Goal: Transaction & Acquisition: Purchase product/service

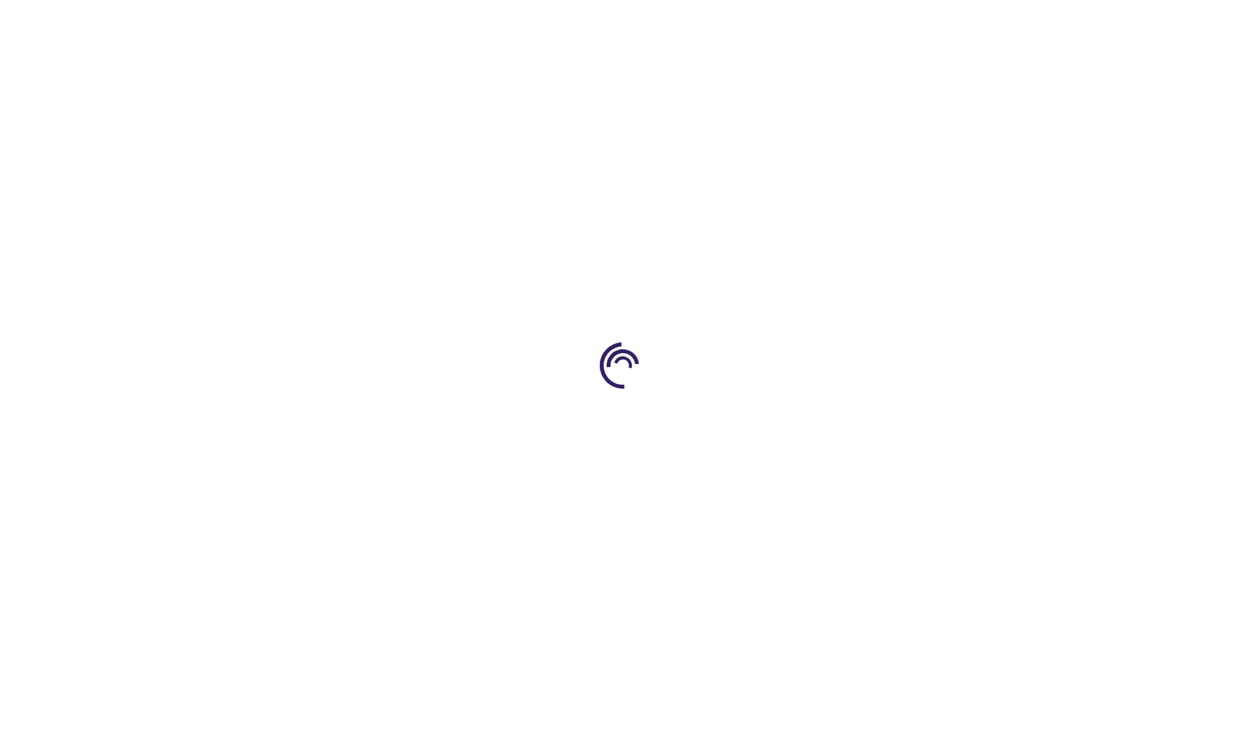
type input "1"
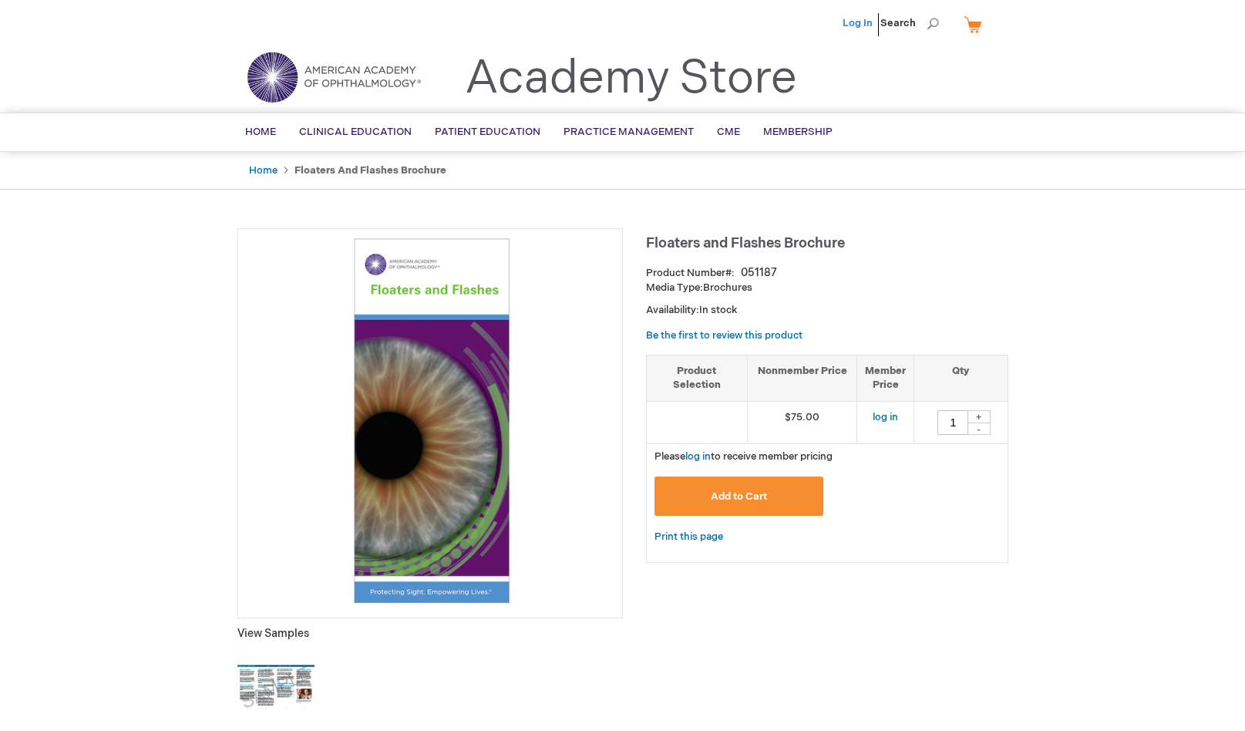
click at [861, 19] on link "Log In" at bounding box center [858, 23] width 30 height 12
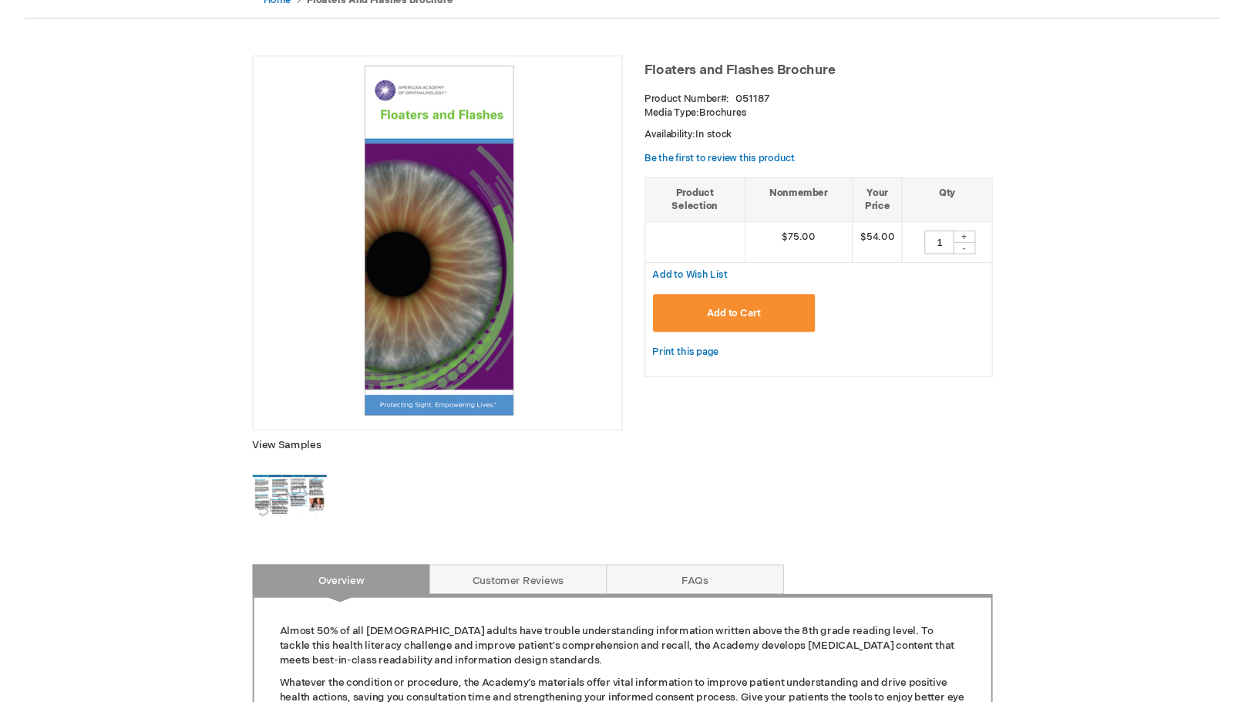
scroll to position [184, 0]
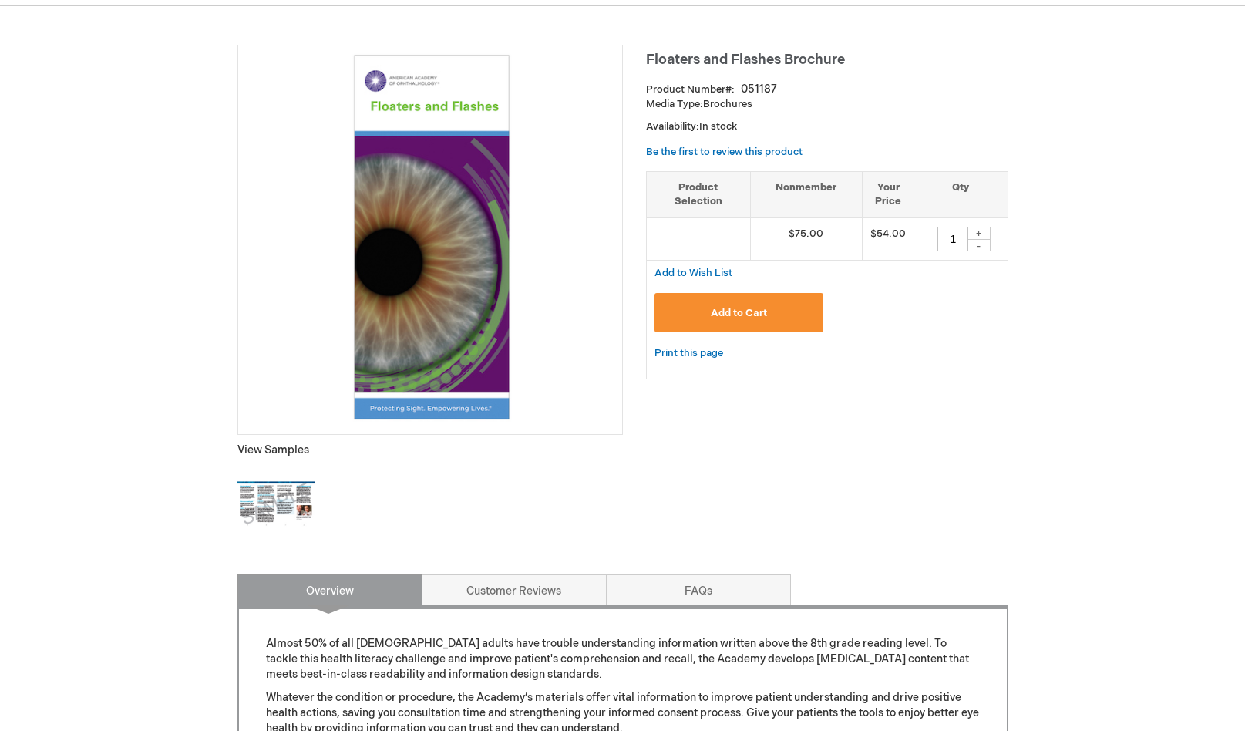
click at [265, 489] on img at bounding box center [276, 504] width 77 height 77
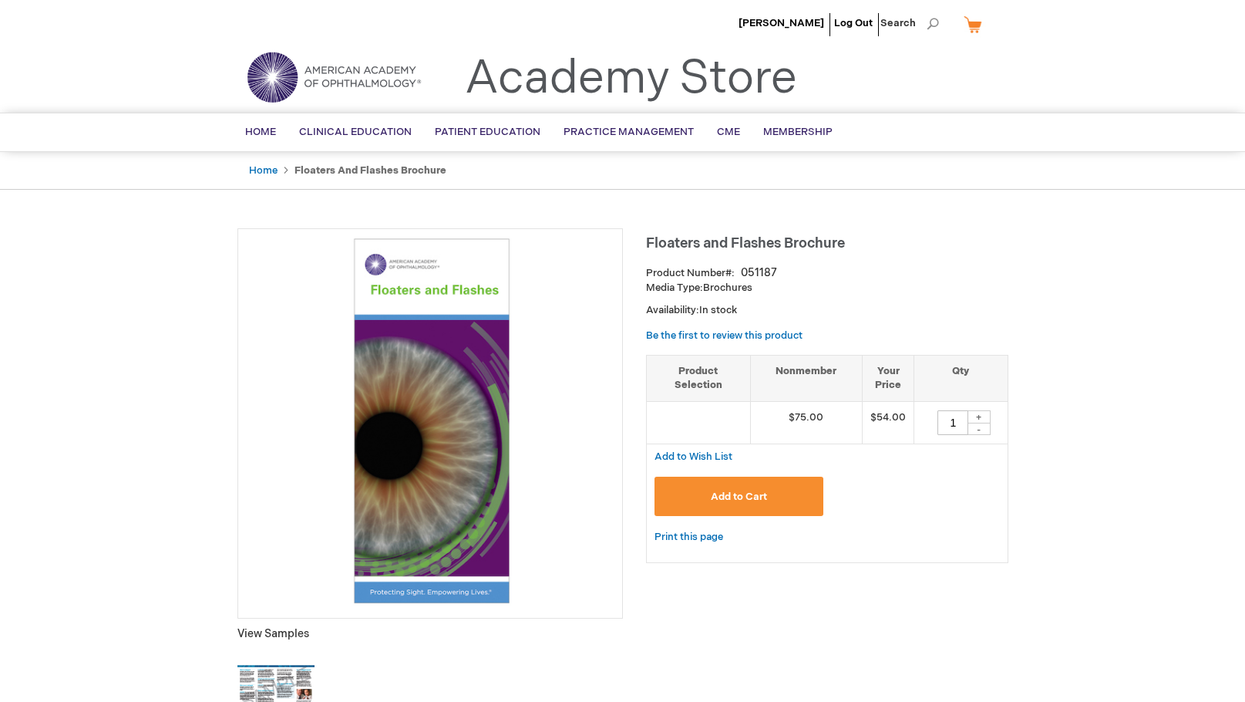
scroll to position [0, 0]
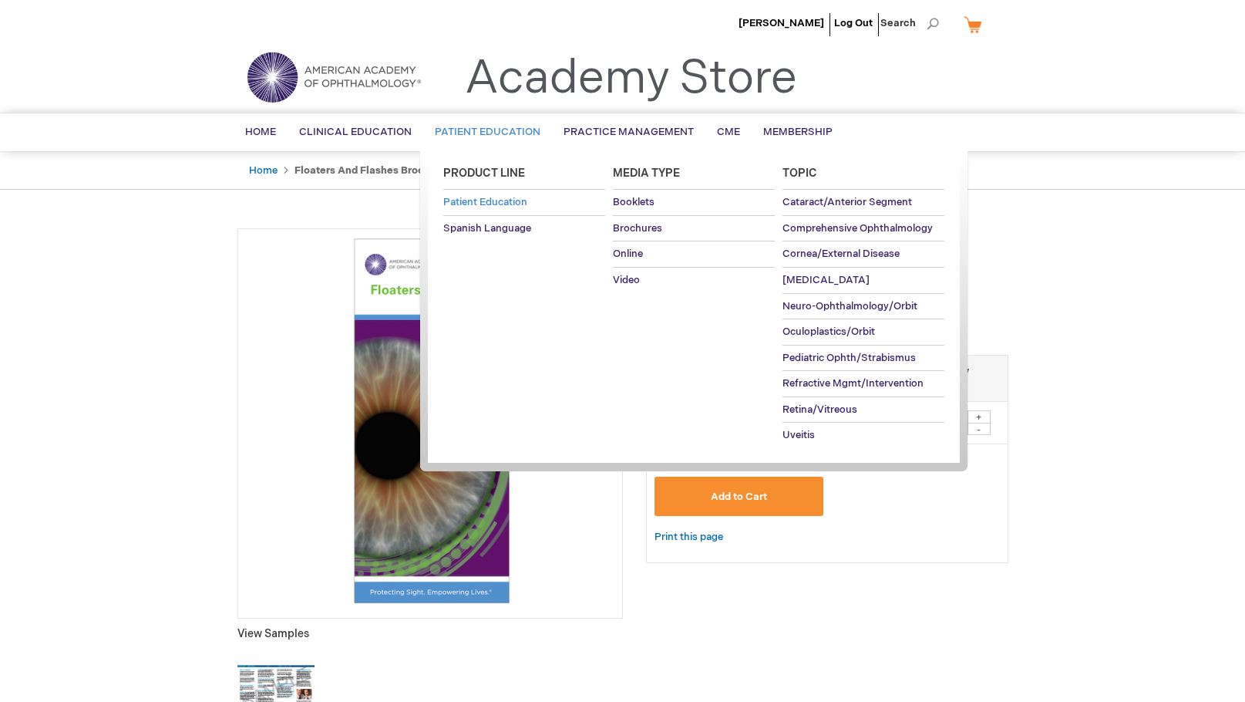
click at [477, 208] on span "Patient Education" at bounding box center [485, 202] width 84 height 12
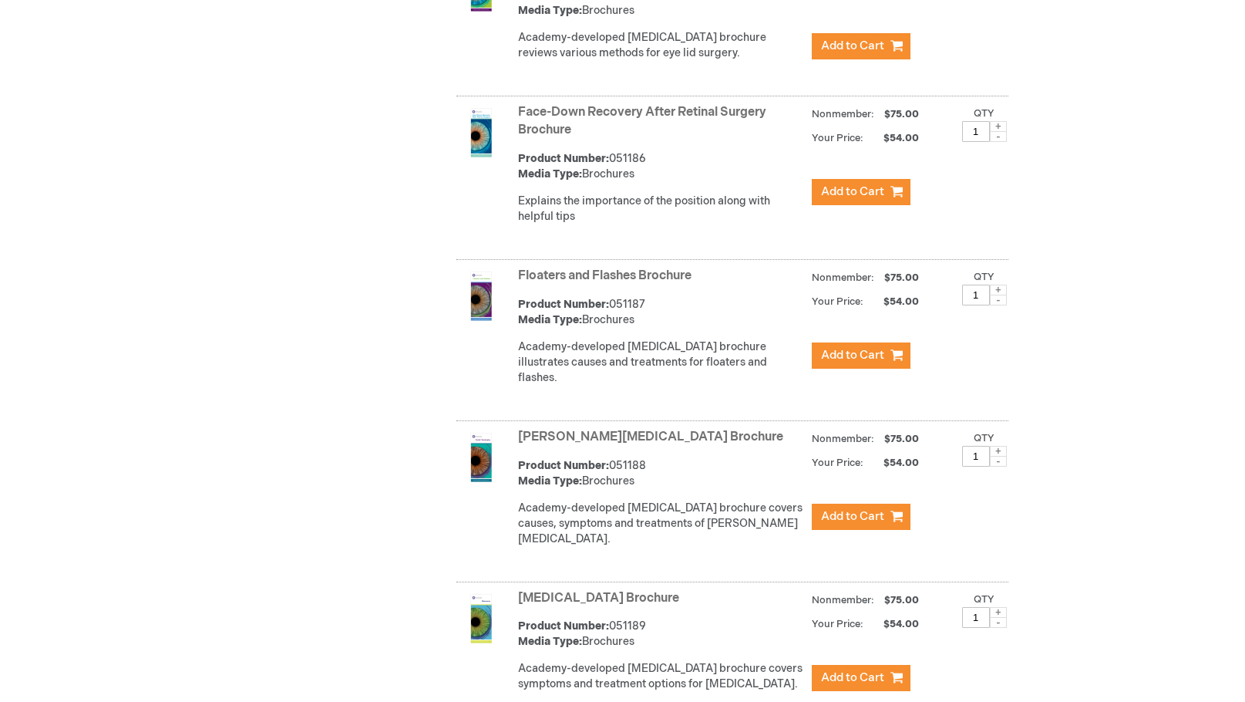
scroll to position [2971, 0]
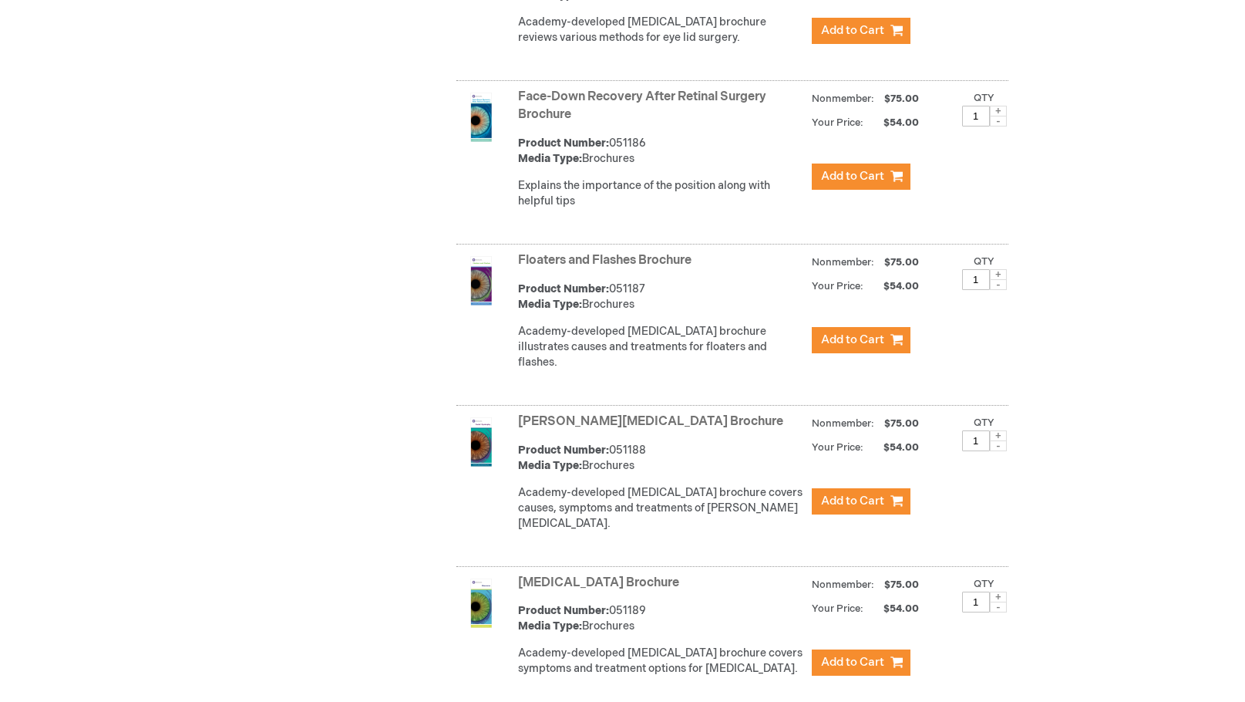
click at [639, 253] on link "Floaters and Flashes Brochure" at bounding box center [605, 260] width 174 height 15
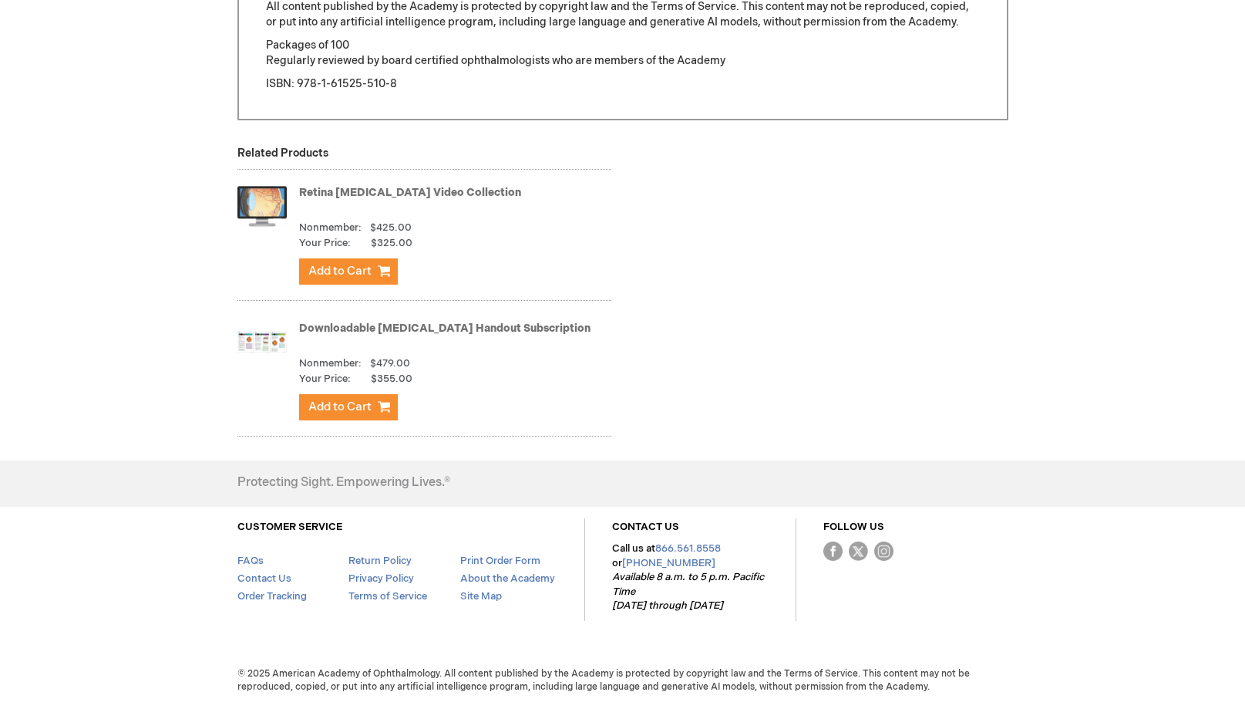
scroll to position [1288, 0]
click at [511, 325] on link "Downloadable [MEDICAL_DATA] Handout Subscription" at bounding box center [444, 328] width 291 height 13
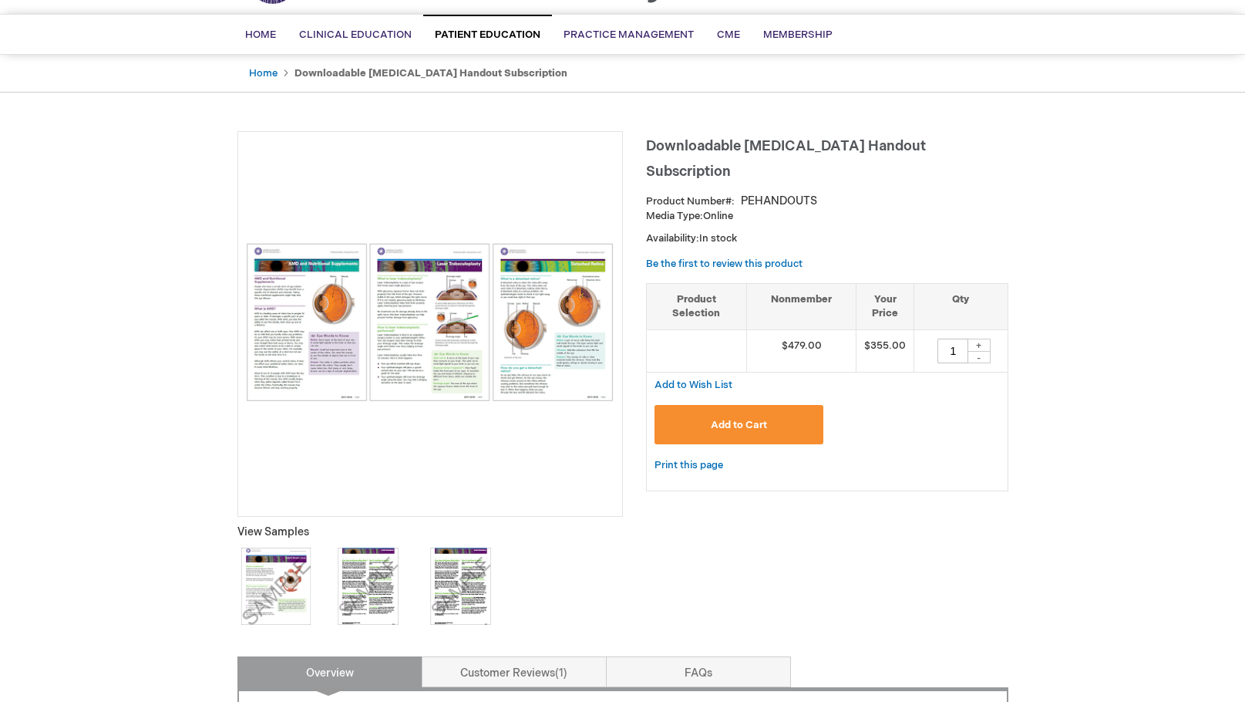
scroll to position [99, 0]
click at [295, 294] on img at bounding box center [430, 321] width 369 height 158
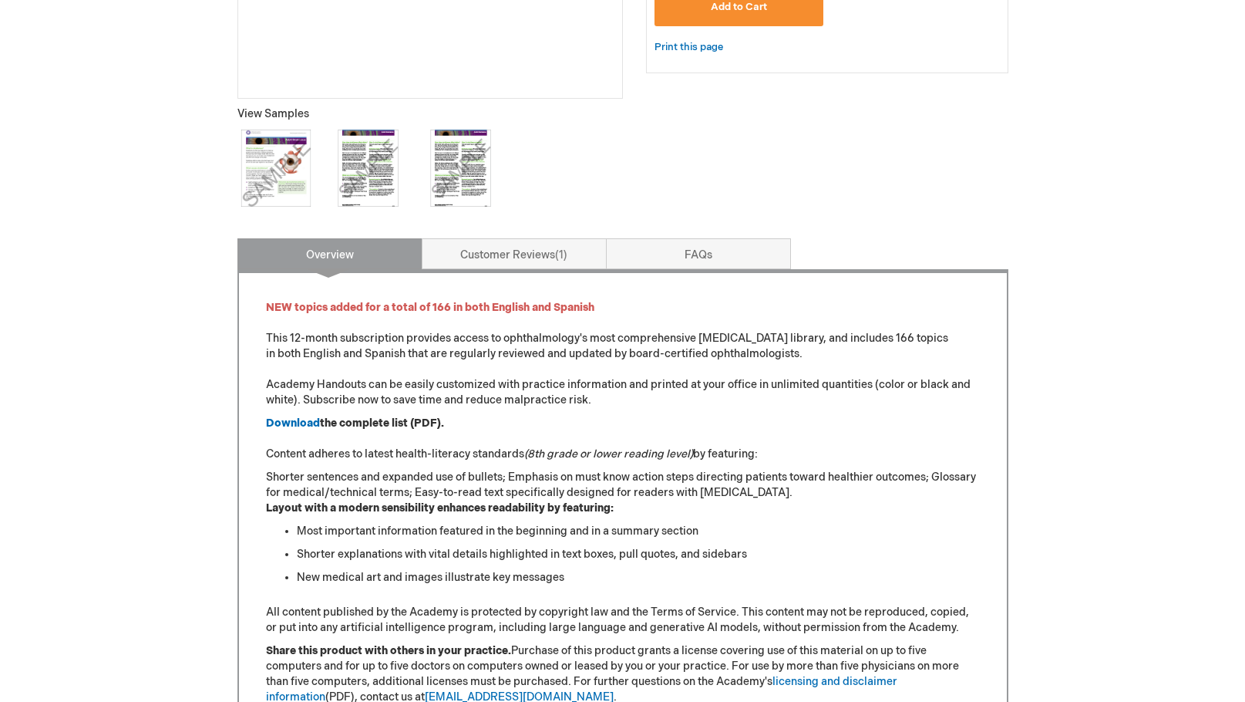
scroll to position [588, 0]
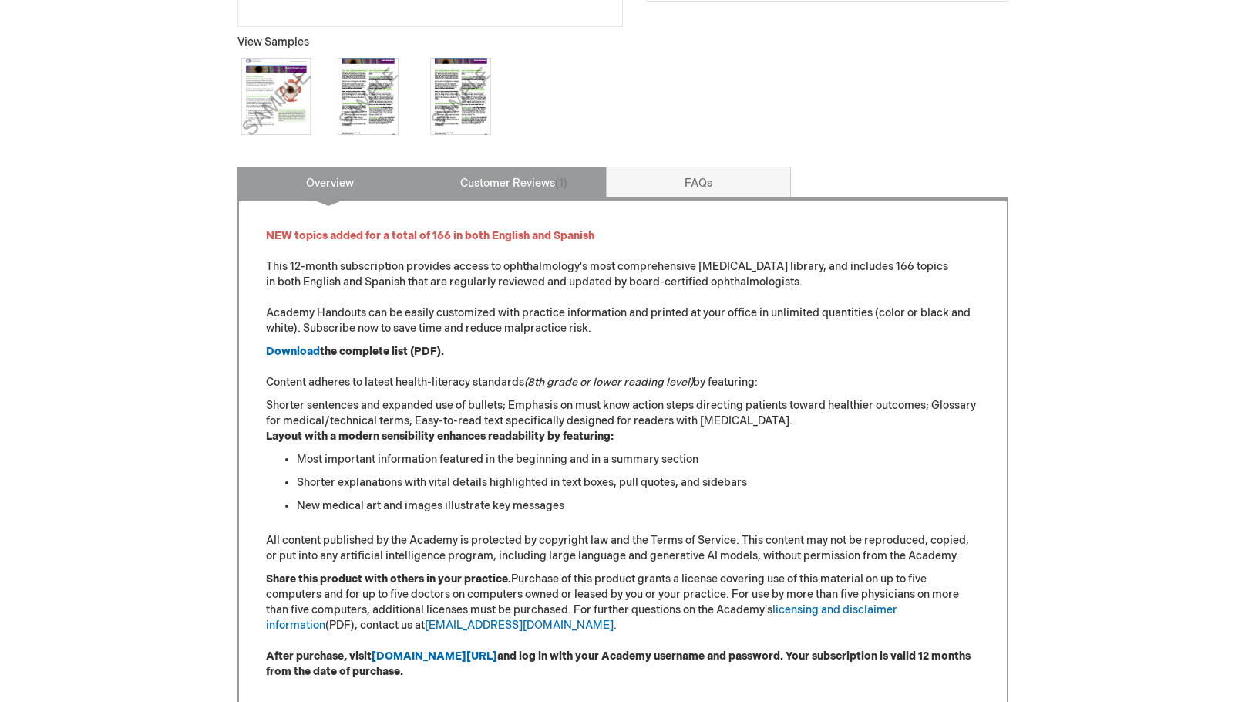
click at [517, 186] on link "Customer Reviews 1" at bounding box center [514, 182] width 185 height 31
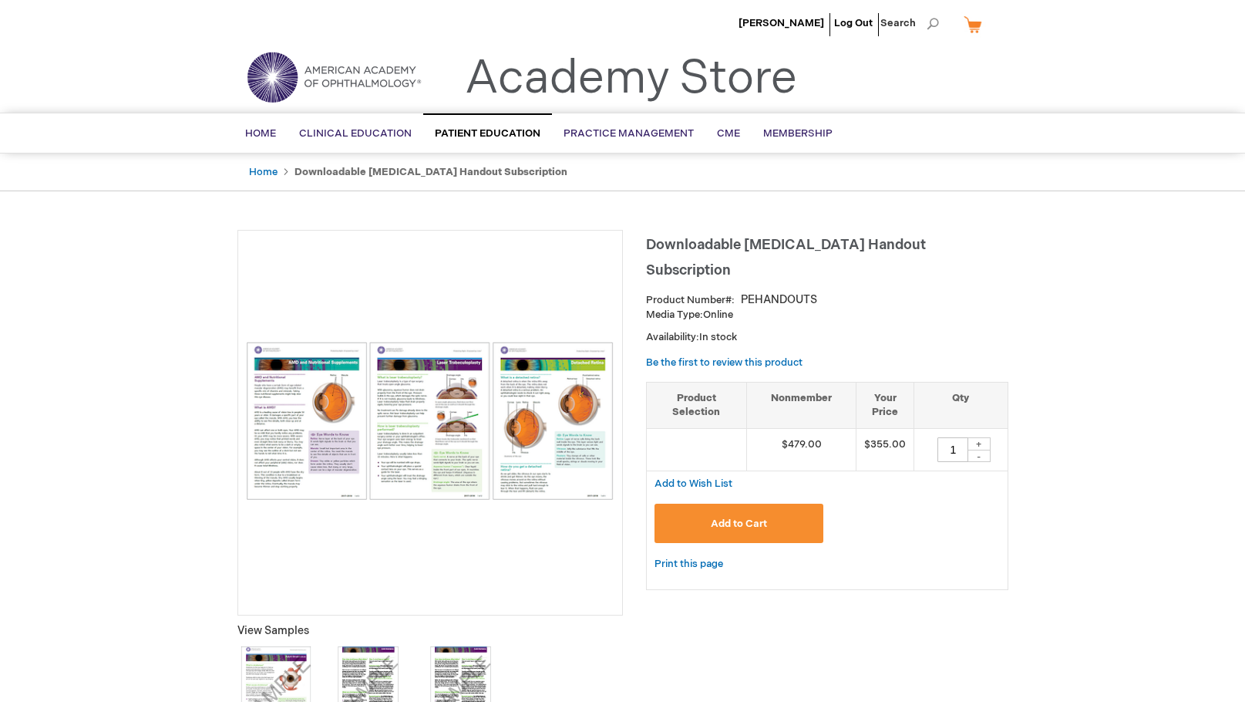
scroll to position [0, 0]
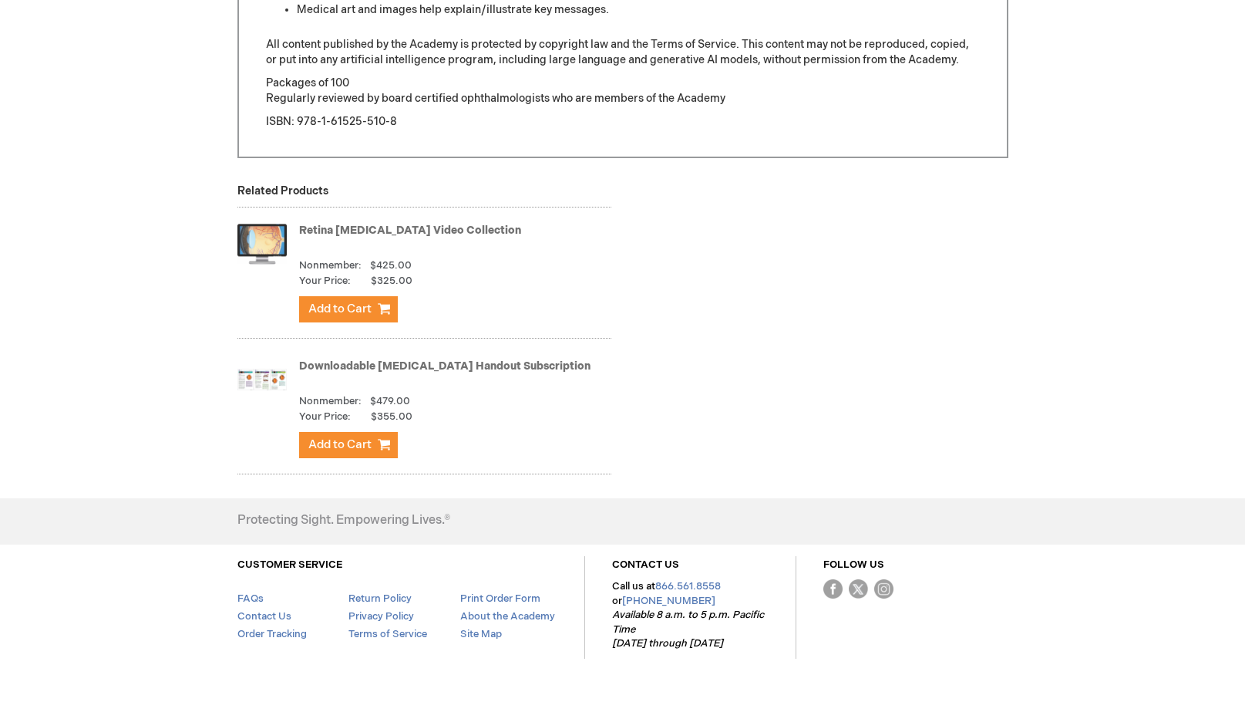
click at [496, 356] on div "Downloadable Patient Education Handout Subscription Nonmember: $479.00 Your Pri…" at bounding box center [455, 410] width 312 height 111
click at [493, 365] on link "Downloadable [MEDICAL_DATA] Handout Subscription" at bounding box center [444, 365] width 291 height 13
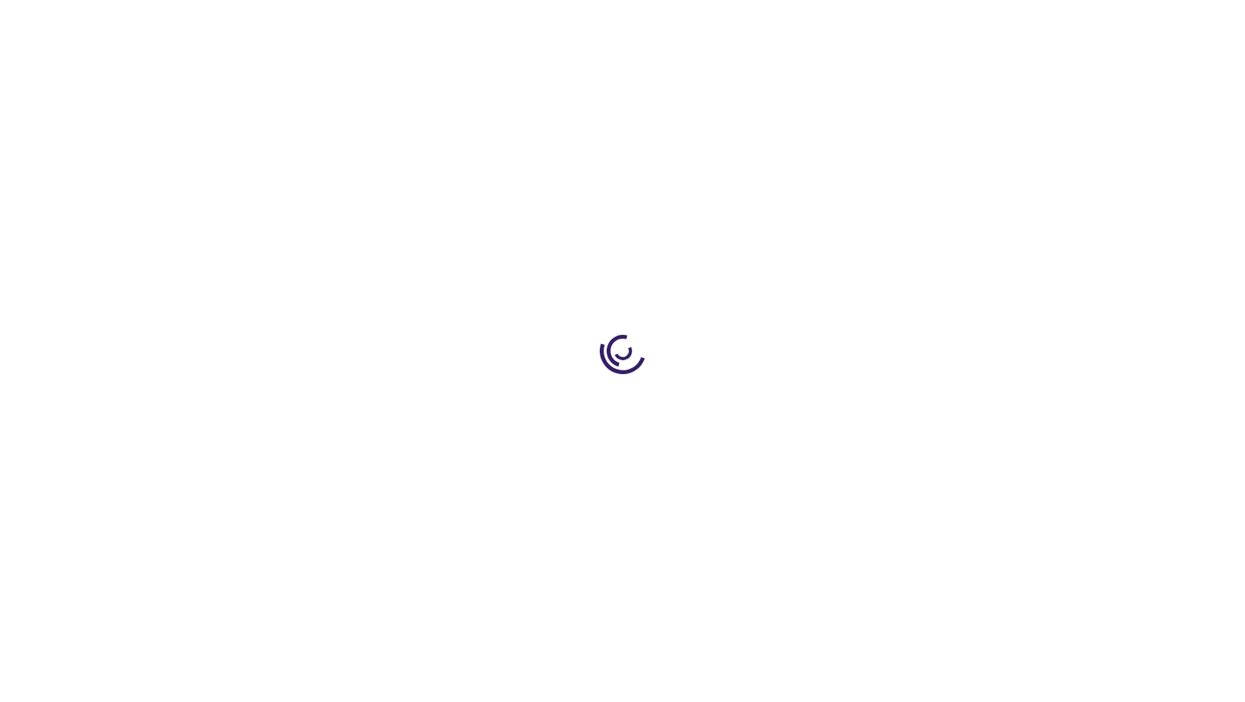
type input "1"
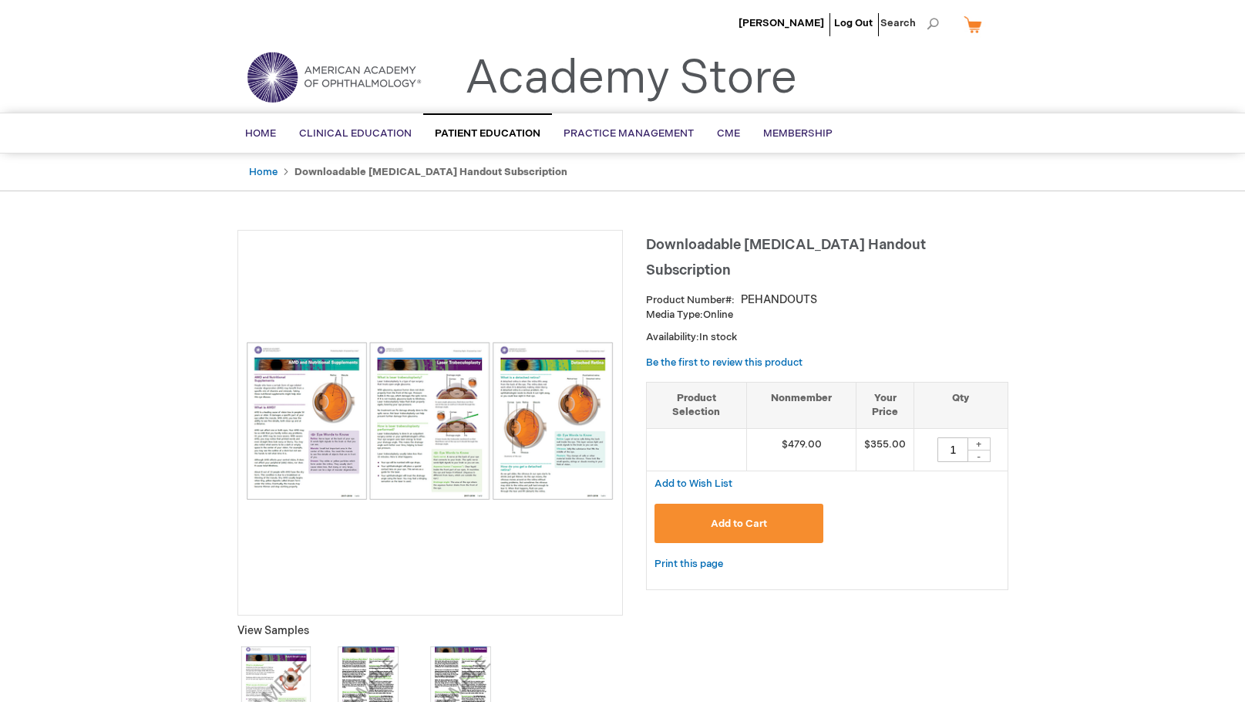
click at [537, 405] on img at bounding box center [430, 421] width 369 height 158
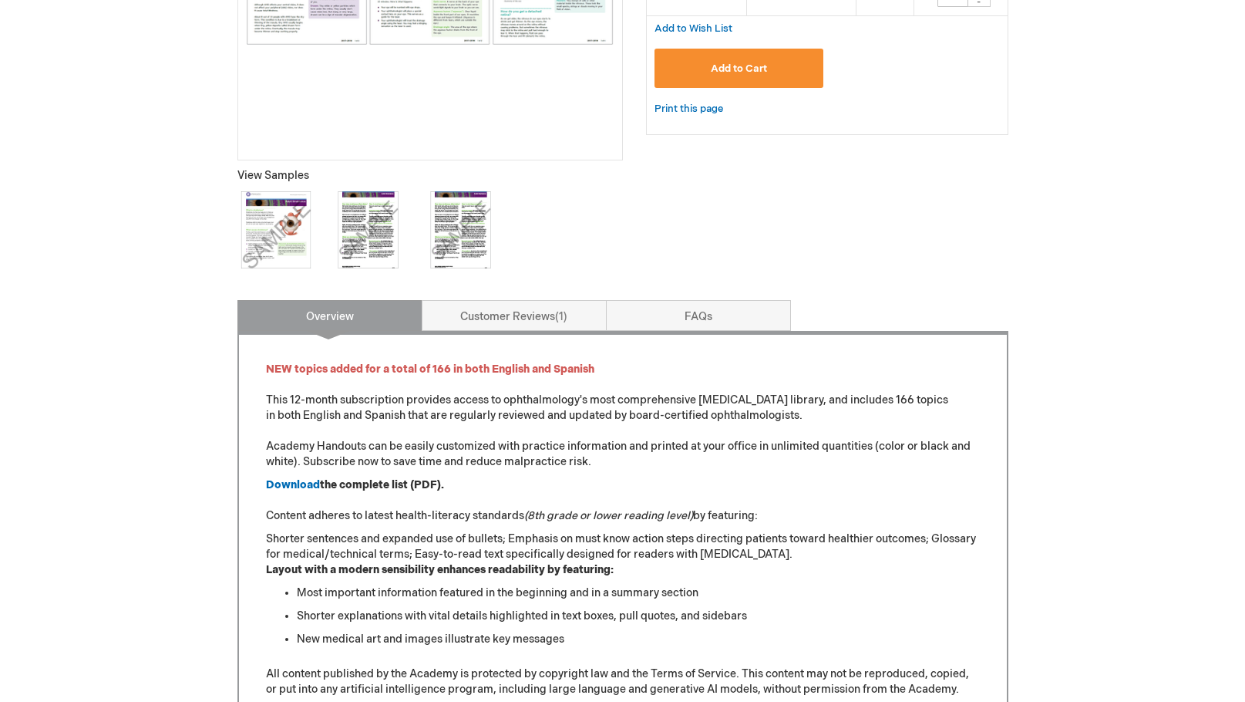
scroll to position [469, 0]
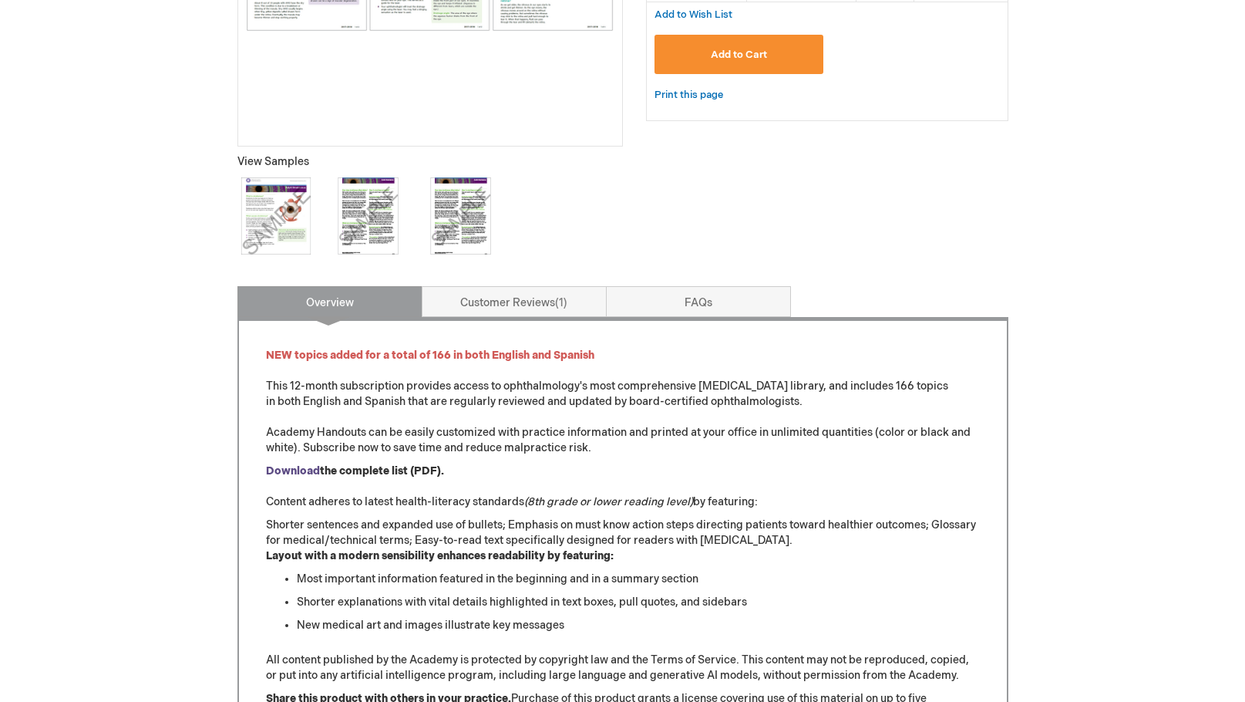
click at [287, 467] on strong "Download" at bounding box center [293, 470] width 54 height 13
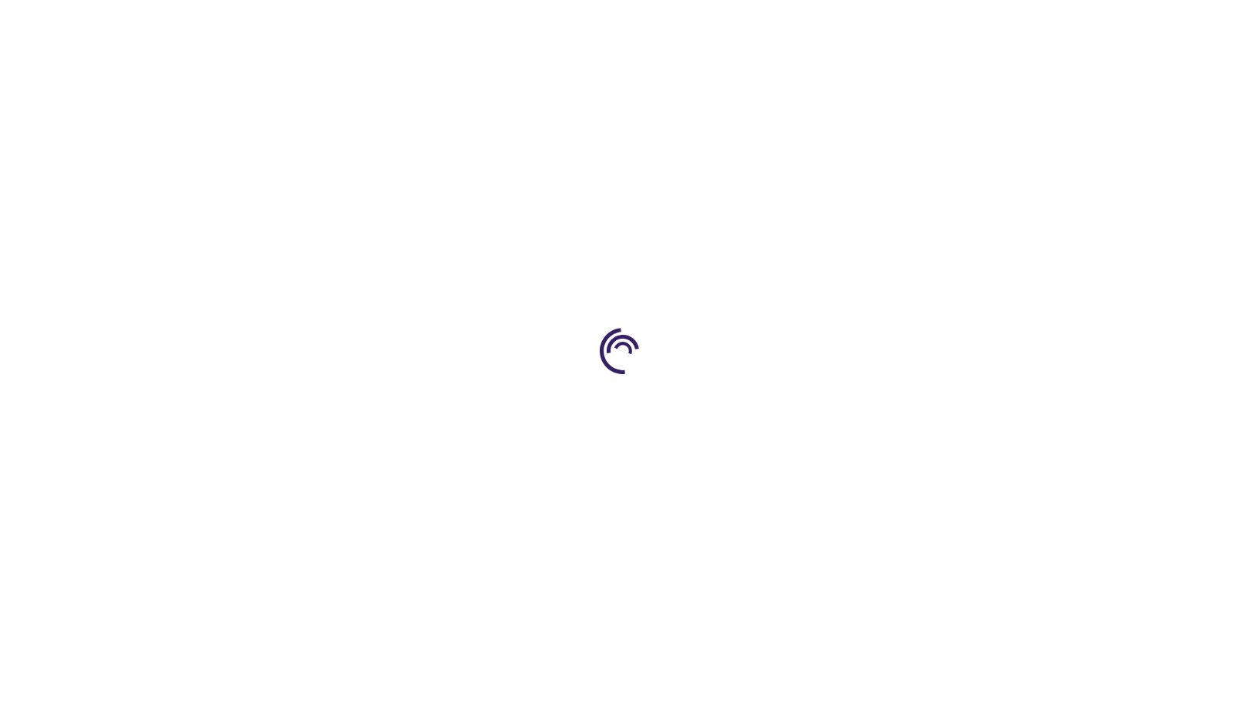
type input "1"
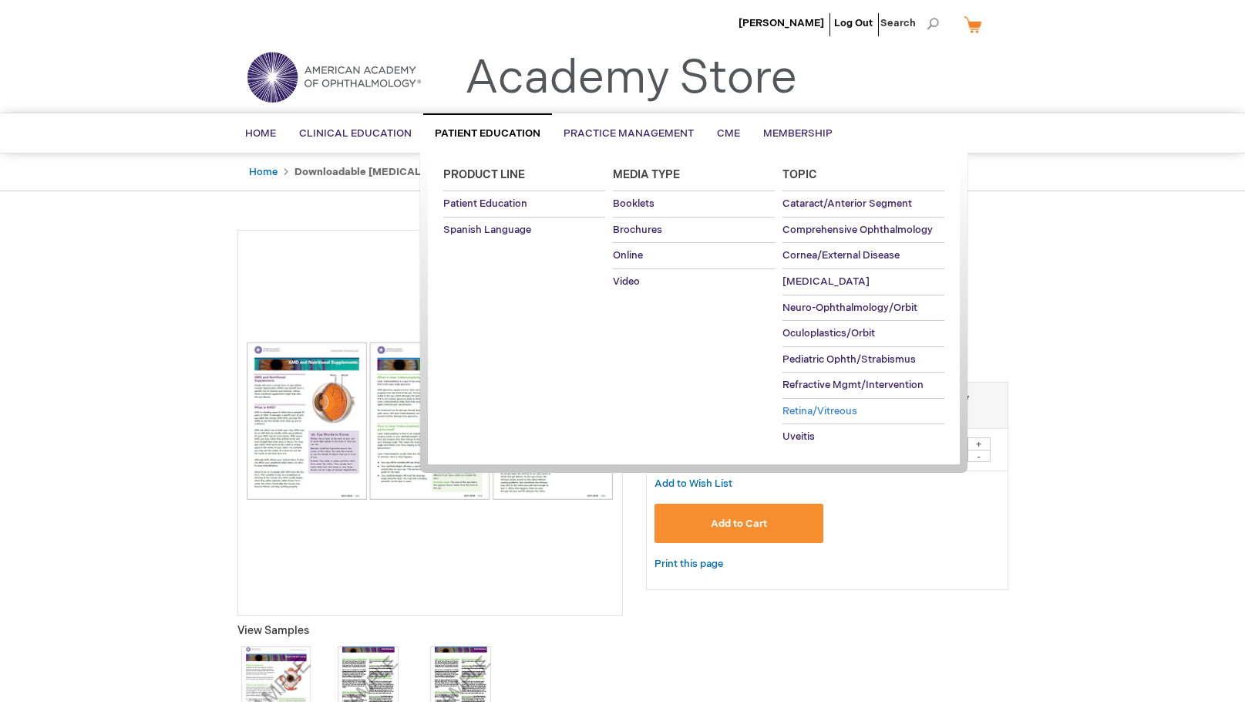
click at [848, 407] on span "Retina/Vitreous" at bounding box center [820, 411] width 75 height 12
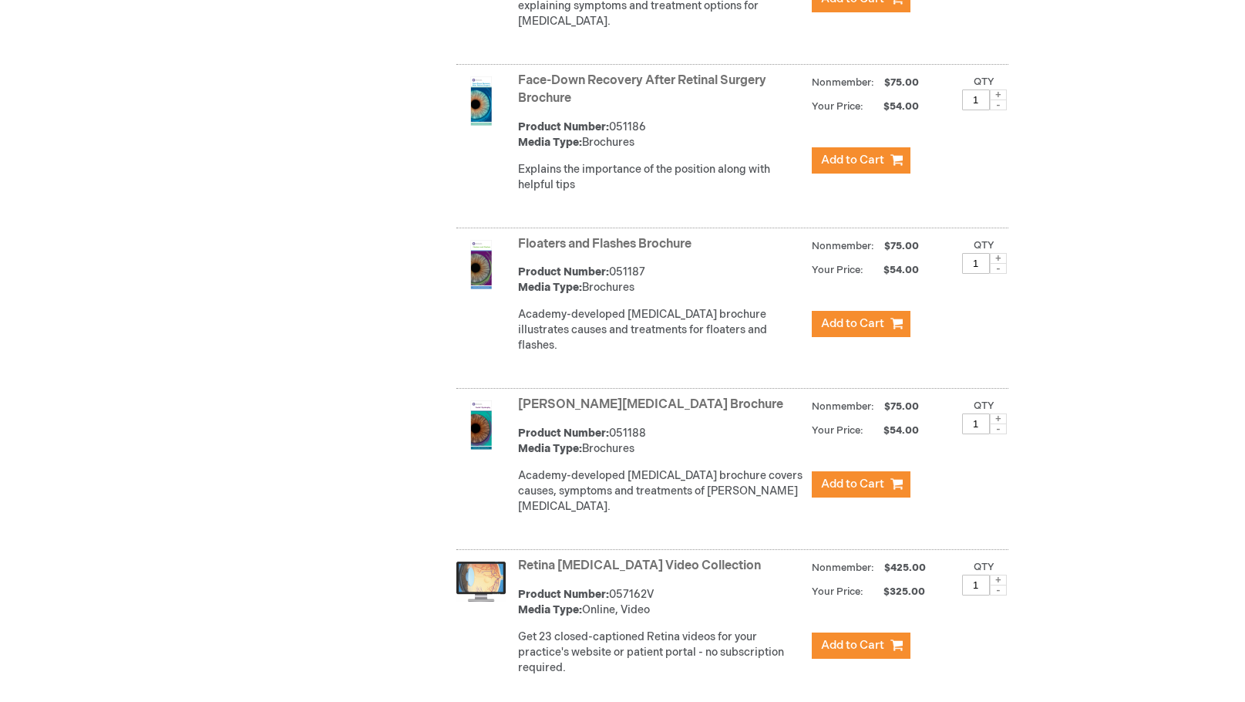
scroll to position [2752, 0]
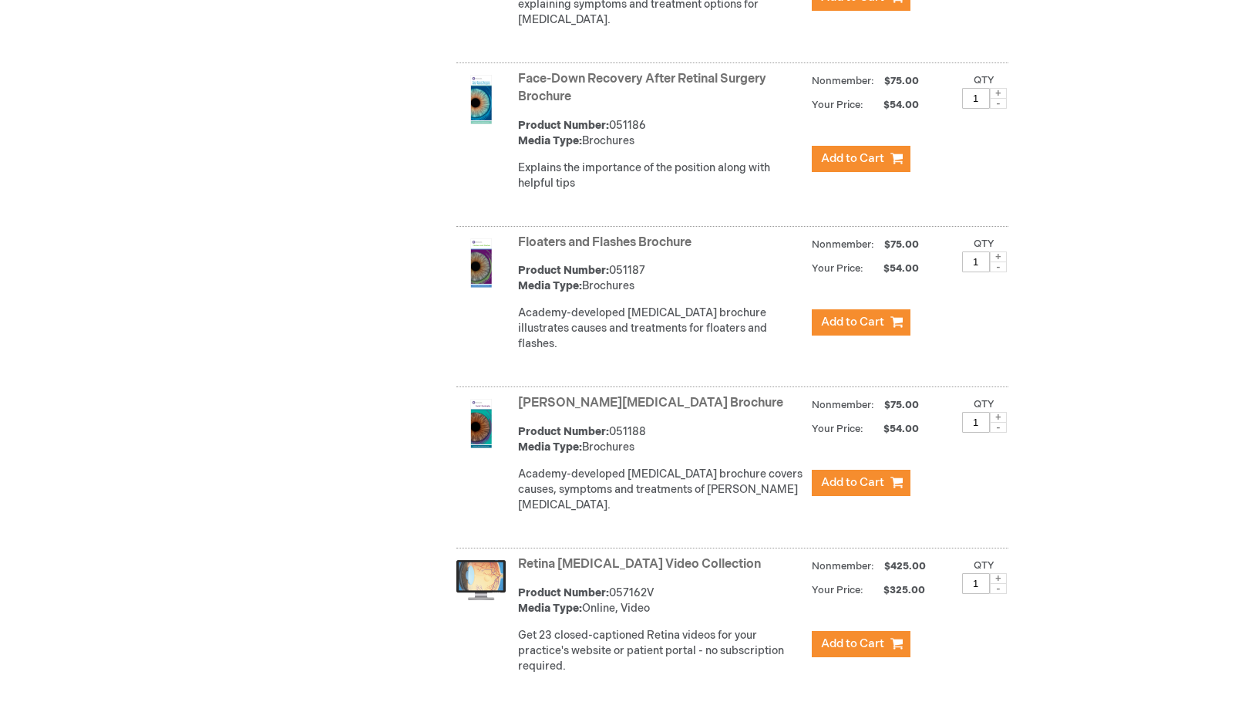
click at [635, 235] on link "Floaters and Flashes Brochure" at bounding box center [605, 242] width 174 height 15
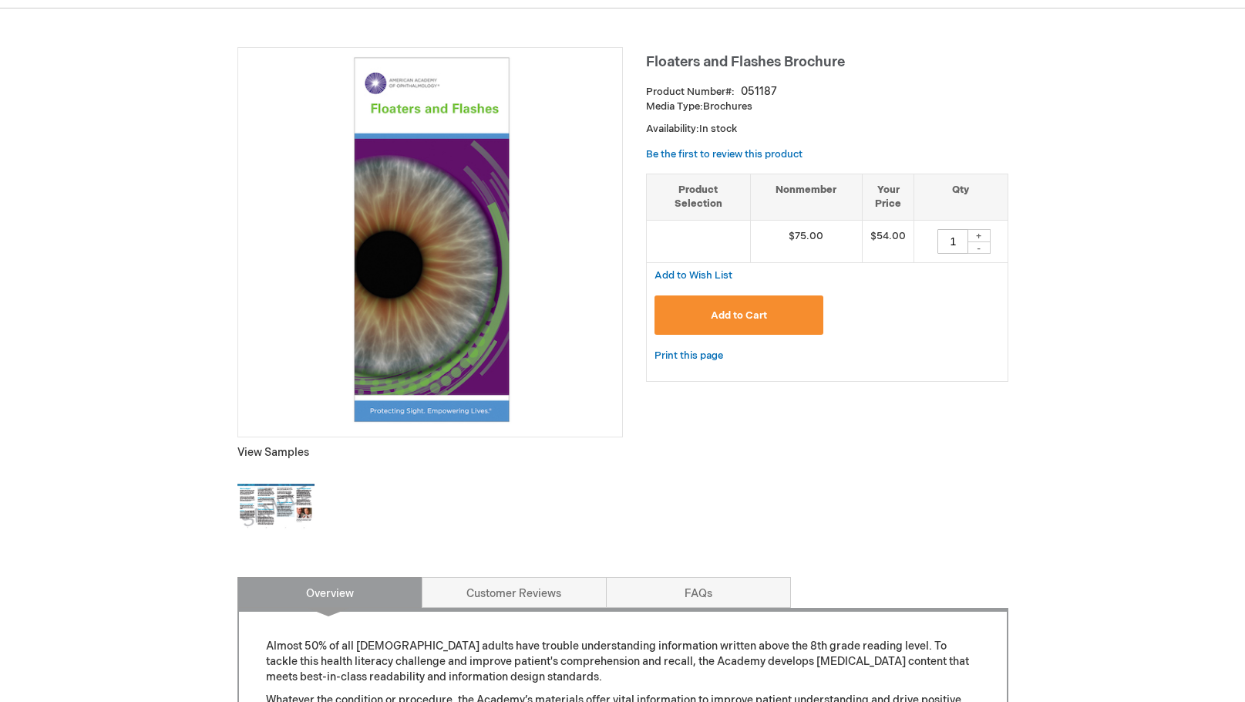
scroll to position [197, 0]
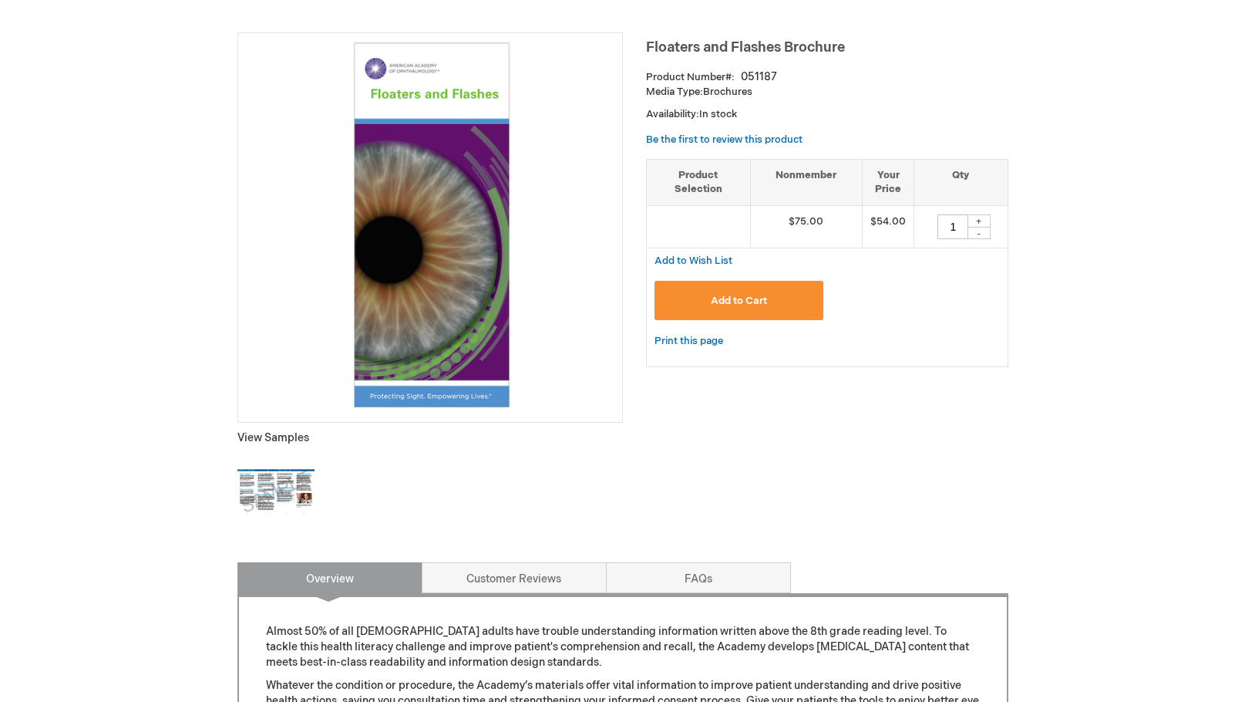
click at [275, 492] on img at bounding box center [276, 491] width 77 height 77
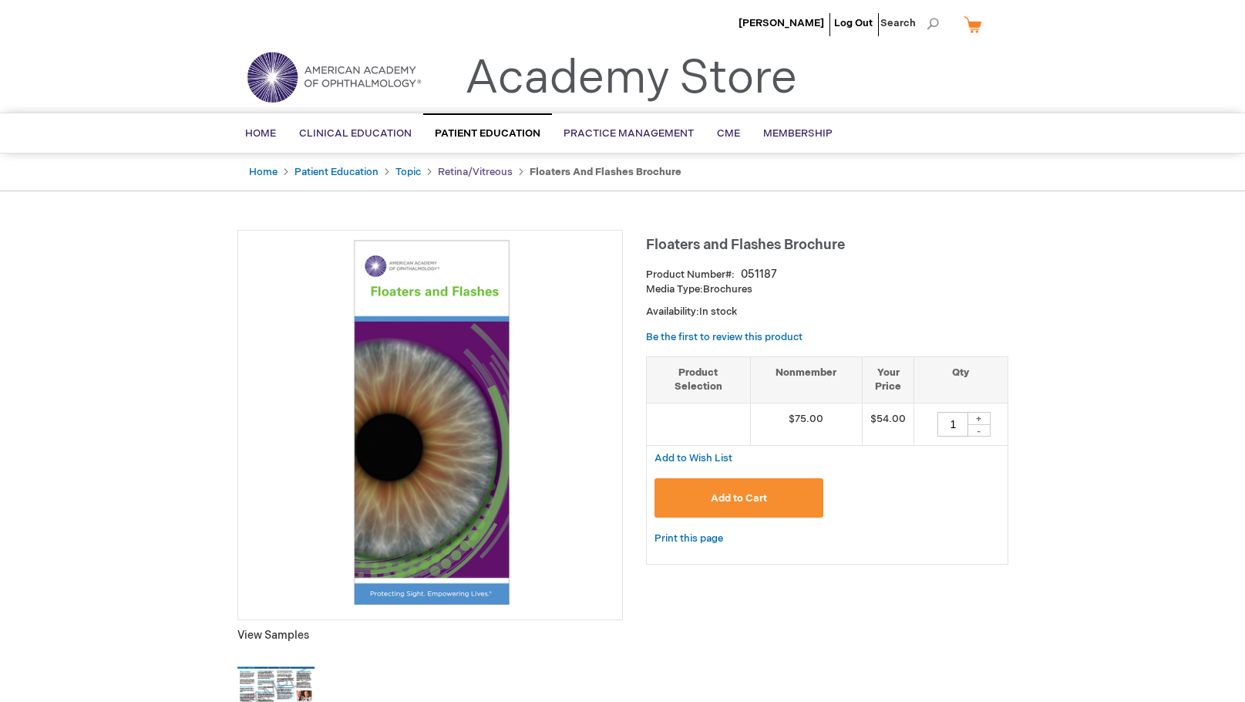
scroll to position [0, 0]
click at [283, 673] on img at bounding box center [276, 689] width 77 height 77
